Goal: Information Seeking & Learning: Learn about a topic

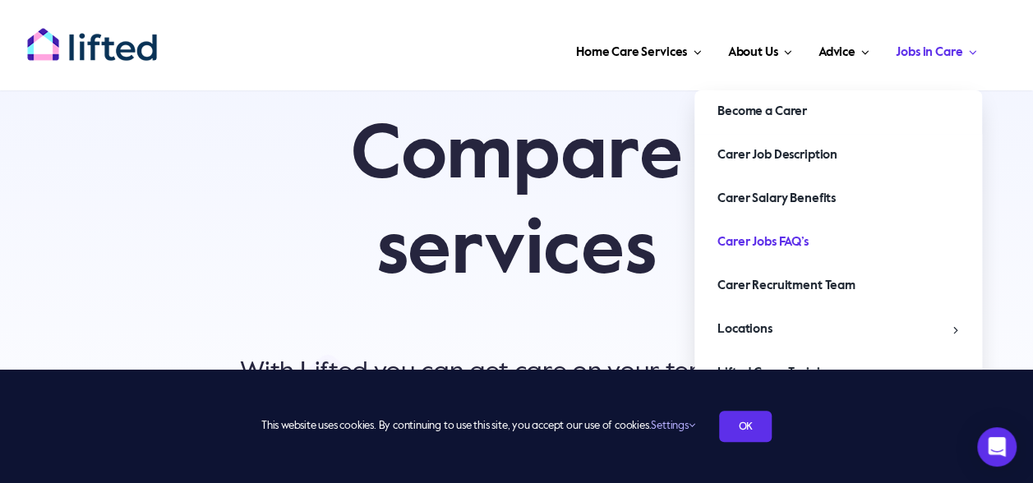
scroll to position [66, 0]
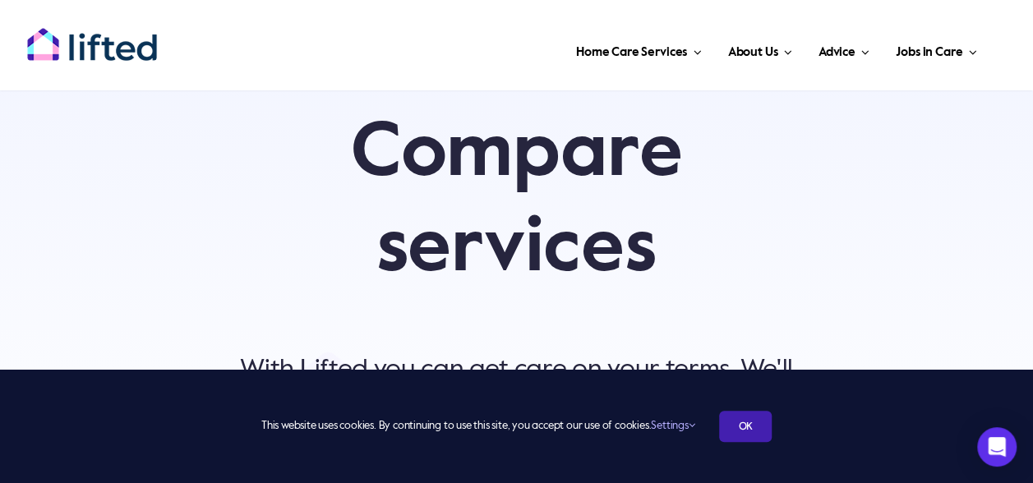
click at [756, 421] on link "OK" at bounding box center [745, 426] width 53 height 31
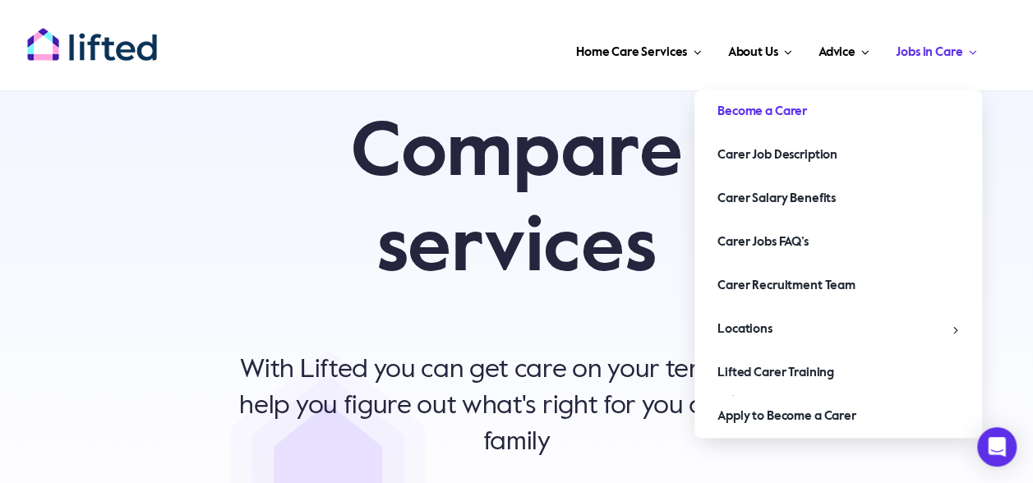
click at [797, 117] on span "Become a Carer" at bounding box center [763, 112] width 90 height 26
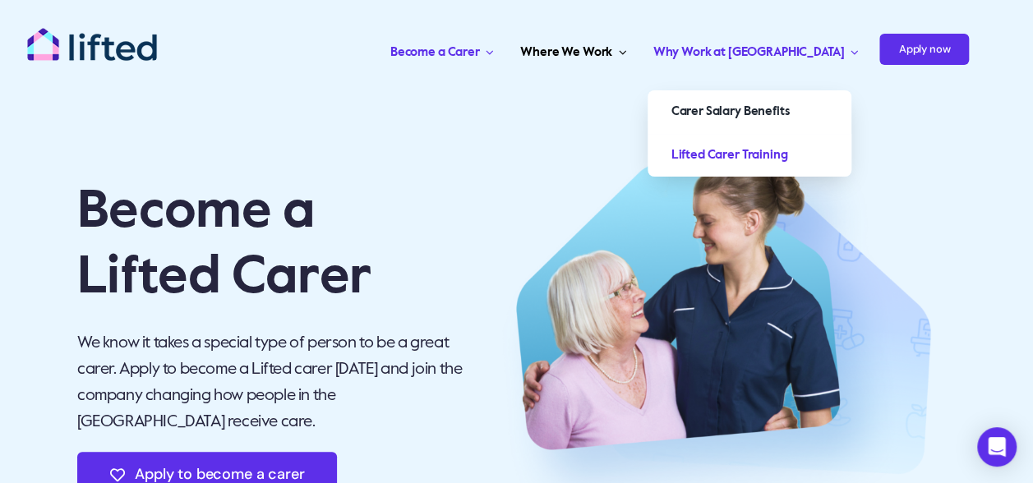
click at [776, 138] on link "Lifted Carer Training" at bounding box center [750, 155] width 204 height 43
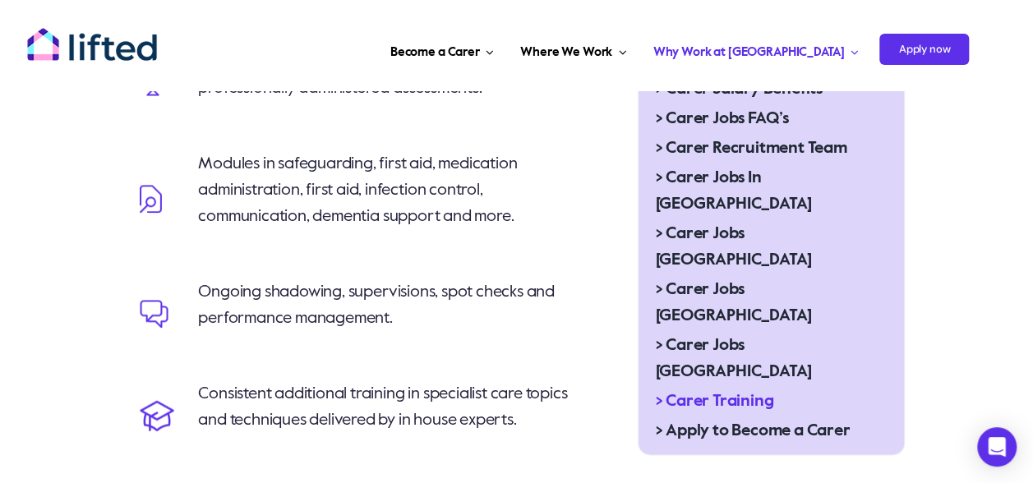
scroll to position [723, 0]
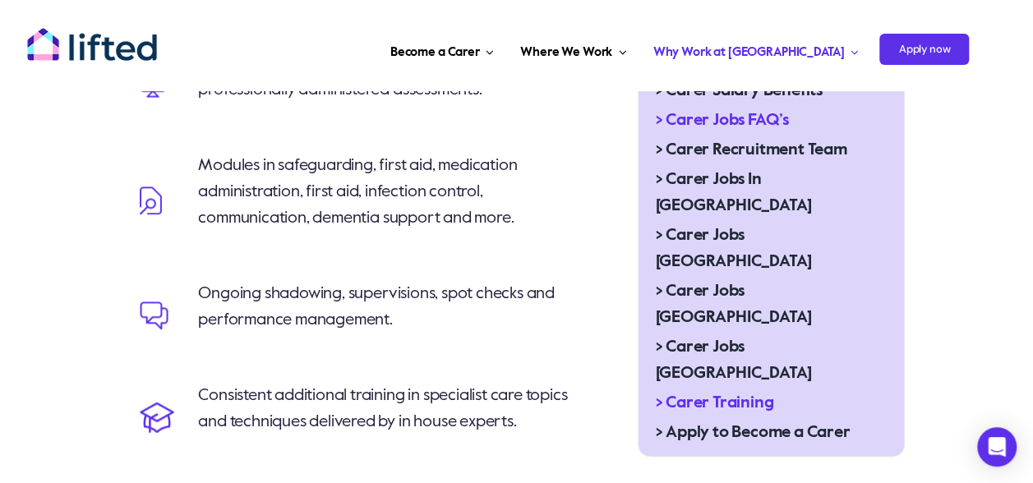
click at [714, 108] on span "> Carer Jobs FAQ’s" at bounding box center [721, 121] width 133 height 26
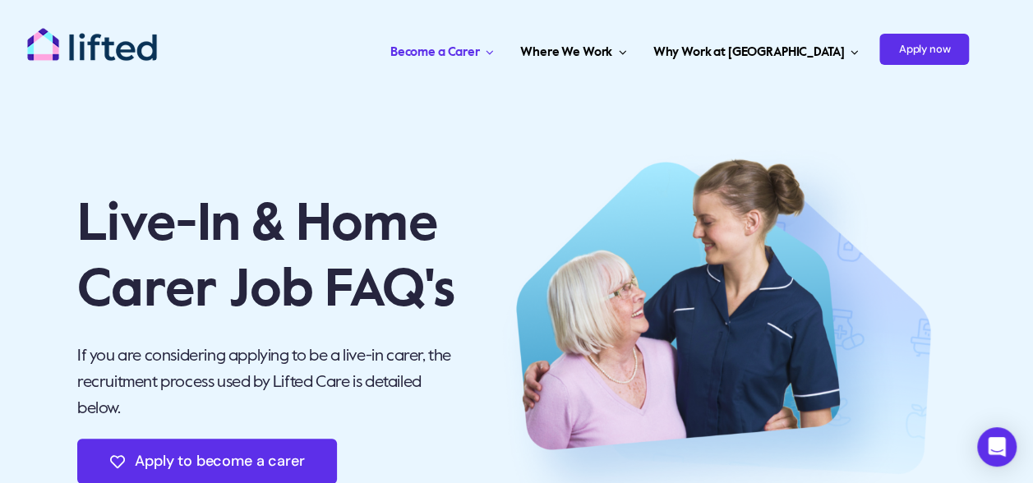
click at [102, 43] on img "lifted-logo" at bounding box center [92, 44] width 132 height 35
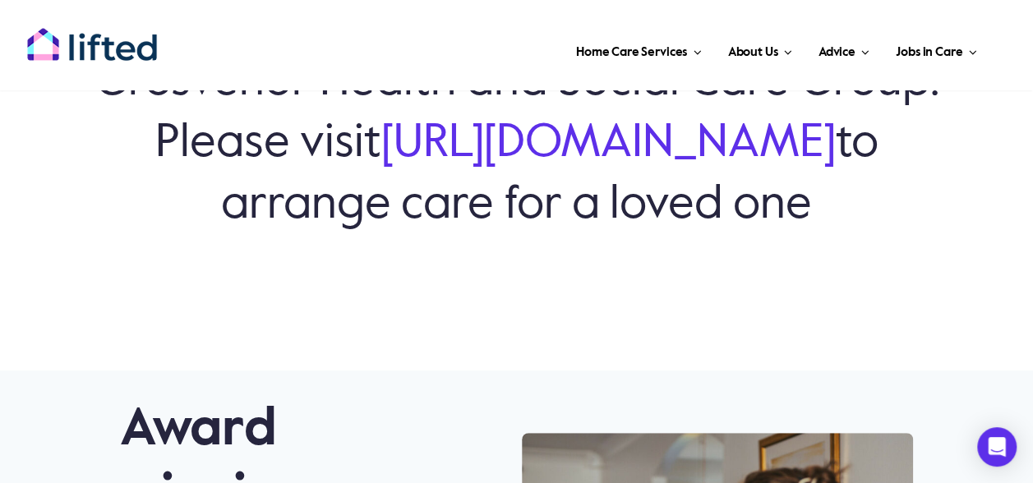
scroll to position [230, 0]
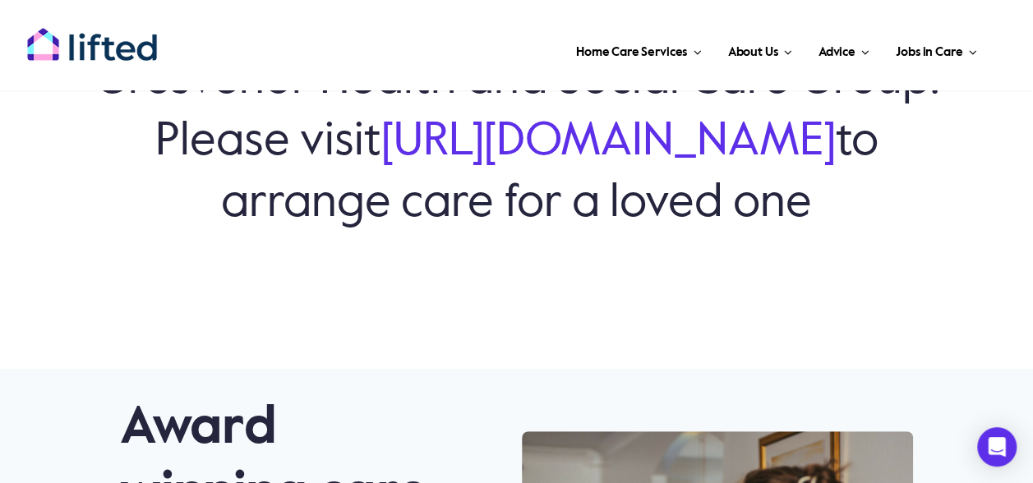
click at [414, 164] on link "[URL][DOMAIN_NAME]" at bounding box center [608, 142] width 455 height 46
